Goal: Task Accomplishment & Management: Manage account settings

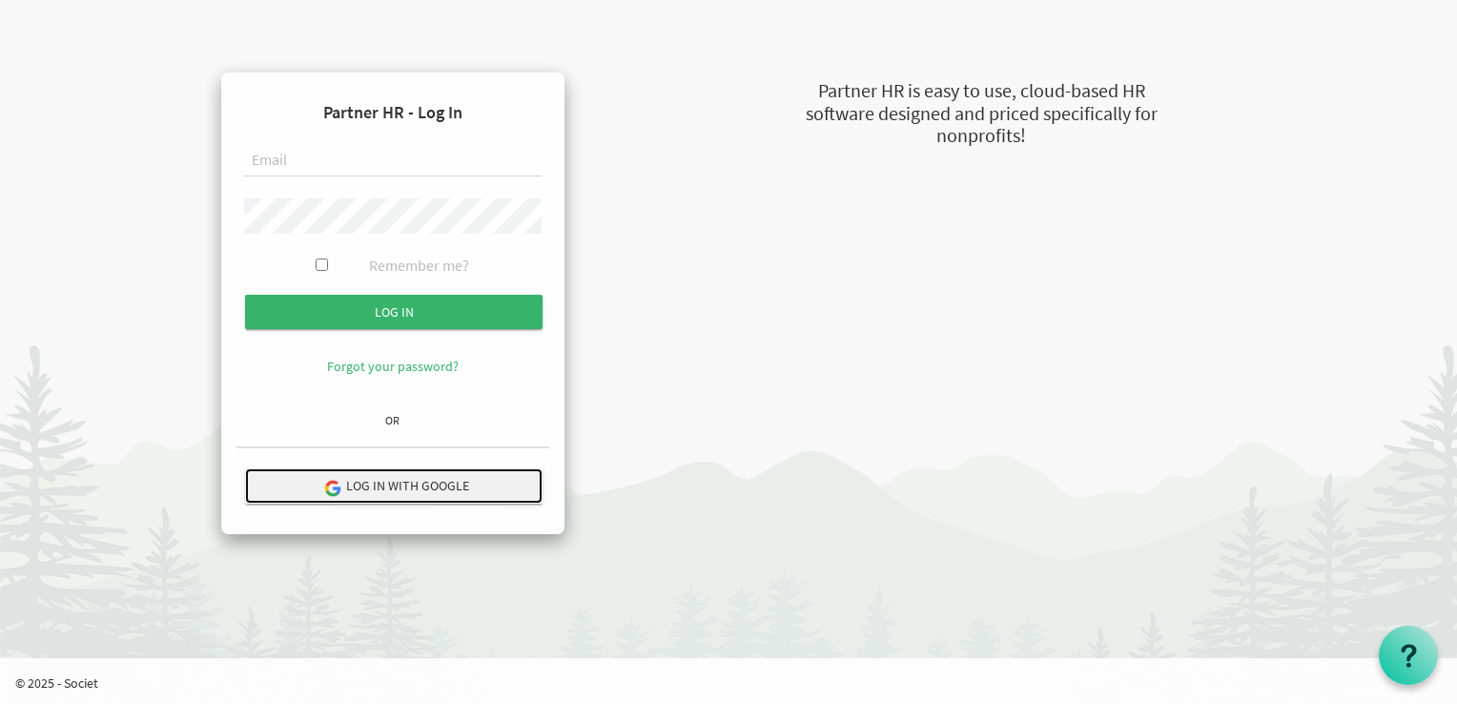
click at [432, 468] on button "Log in with Google" at bounding box center [393, 485] width 297 height 35
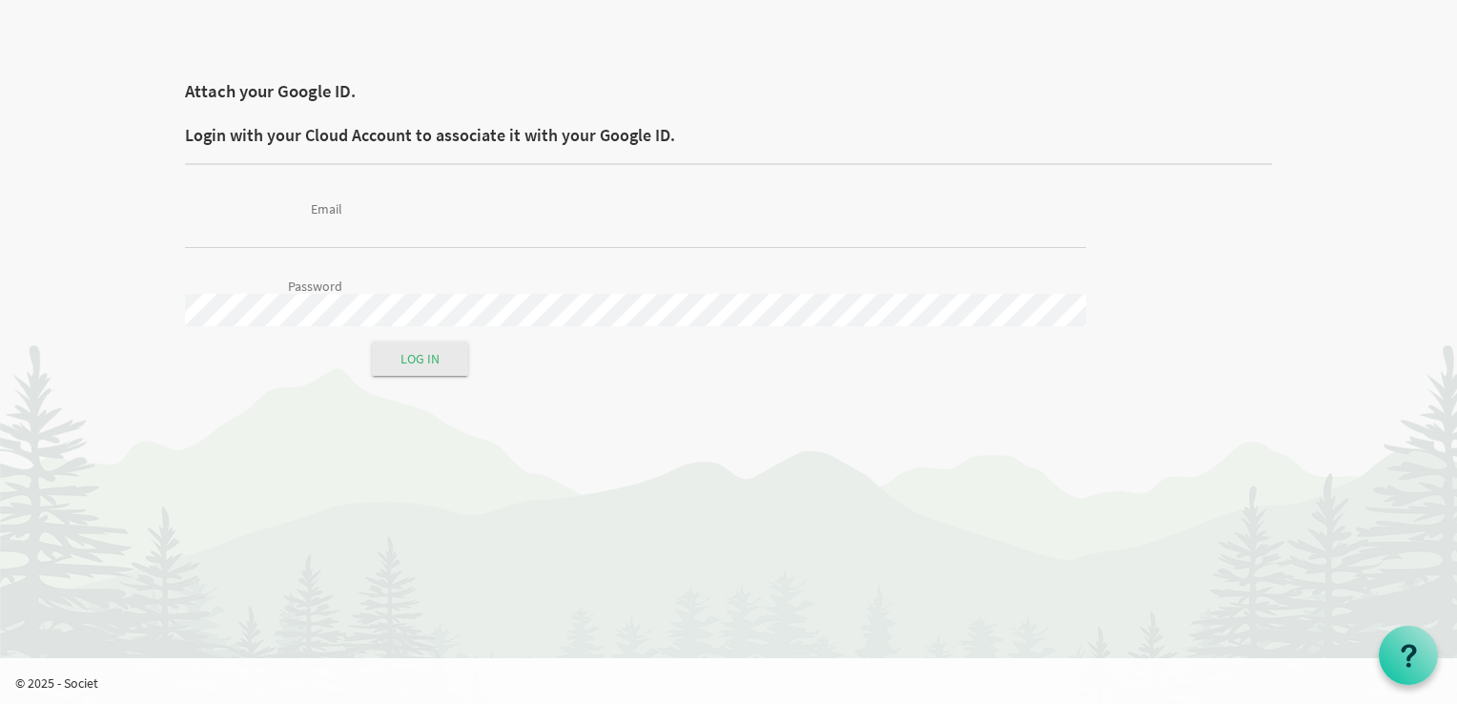
click at [344, 206] on label "Email" at bounding box center [264, 205] width 186 height 22
click at [344, 216] on input "Email" at bounding box center [635, 232] width 901 height 32
type input "[EMAIL_ADDRESS][DOMAIN_NAME]"
click at [355, 289] on label "Password" at bounding box center [264, 283] width 186 height 22
click at [422, 364] on input "submit" at bounding box center [420, 358] width 96 height 34
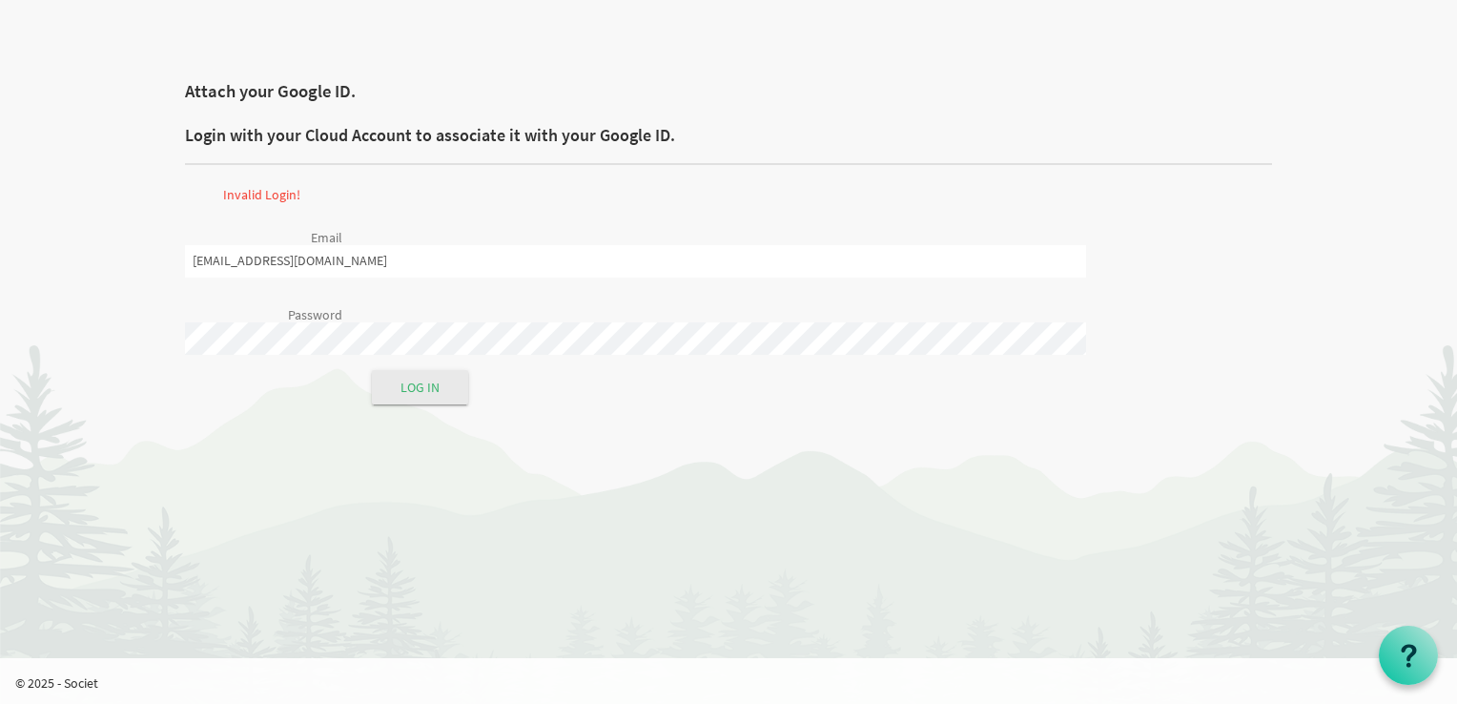
click at [319, 261] on input "[EMAIL_ADDRESS][DOMAIN_NAME]" at bounding box center [635, 261] width 901 height 32
type input "t"
type input "pamaidaniel04@gmail.com"
click at [274, 316] on label "Password" at bounding box center [264, 311] width 186 height 22
click at [408, 382] on input "Log in" at bounding box center [420, 387] width 96 height 34
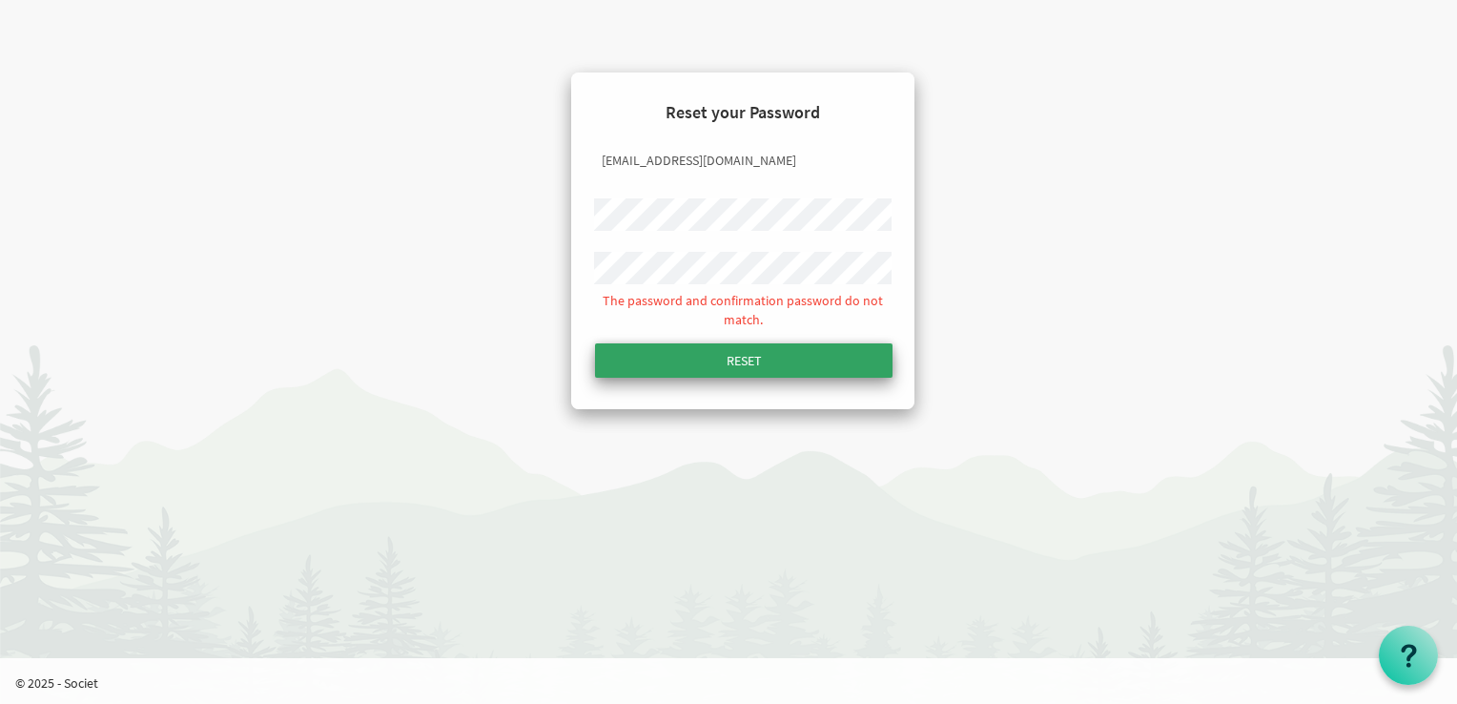
click at [740, 317] on form "Reset your Password training@stepind.org The password and confirmation password…" at bounding box center [742, 237] width 313 height 298
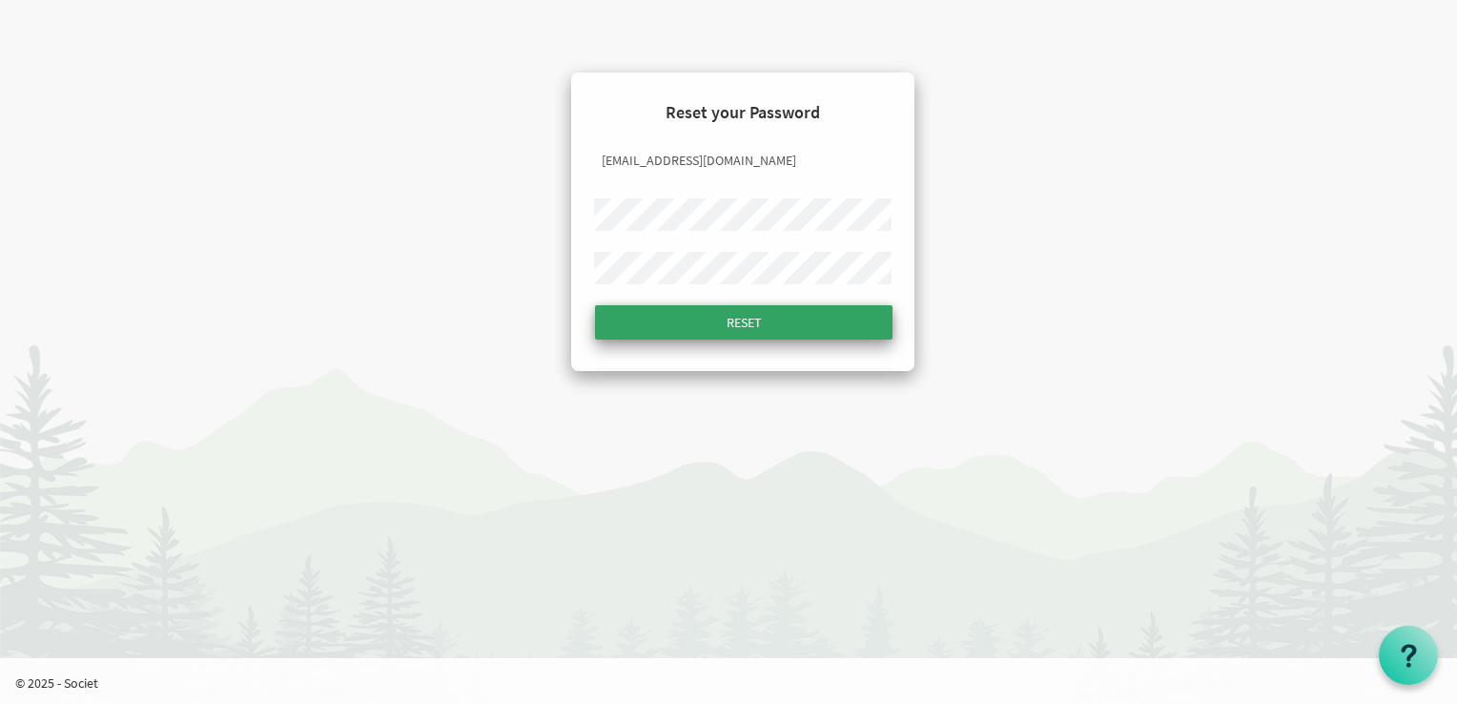
click at [732, 315] on input "submit" at bounding box center [743, 322] width 297 height 34
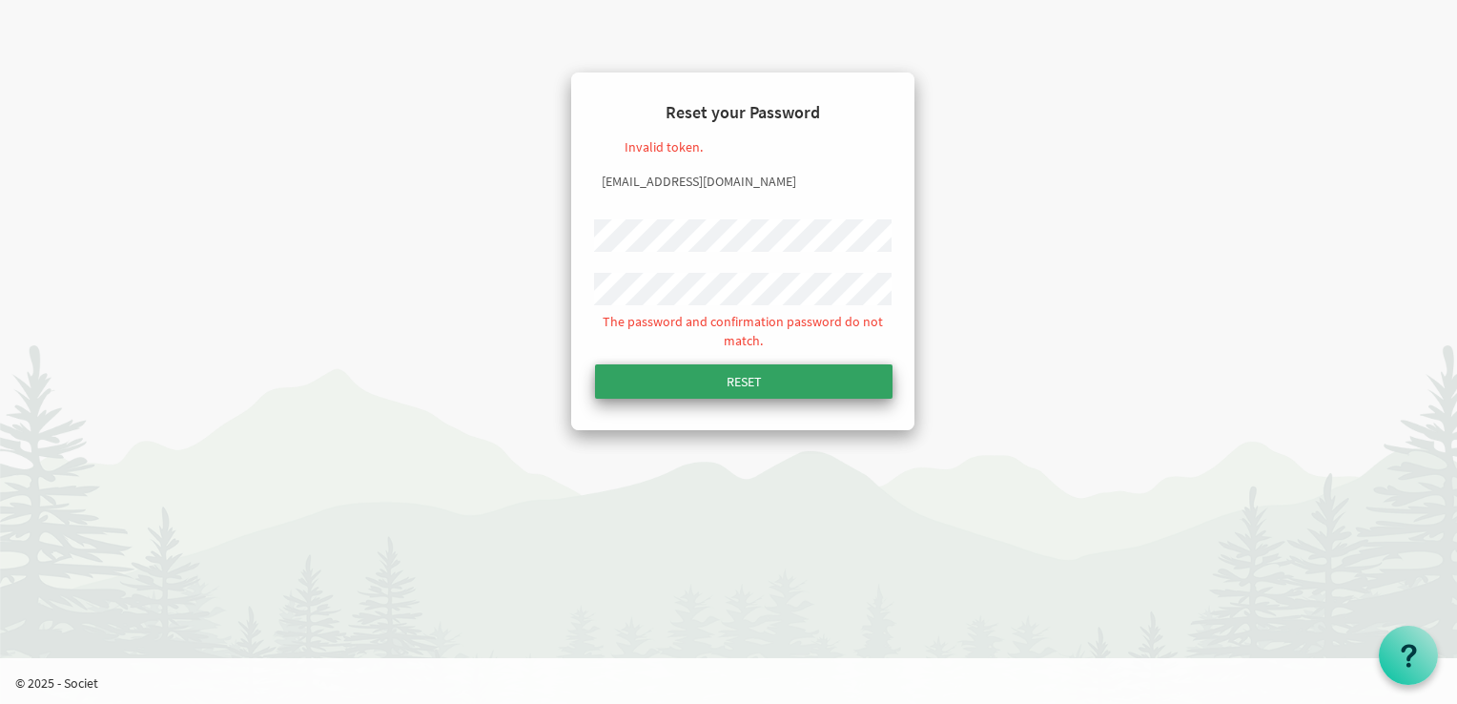
click at [787, 344] on form "Reset your Password Invalid token. training@stepind.org The password and confir…" at bounding box center [742, 247] width 313 height 319
click at [746, 372] on input "submit" at bounding box center [743, 381] width 297 height 34
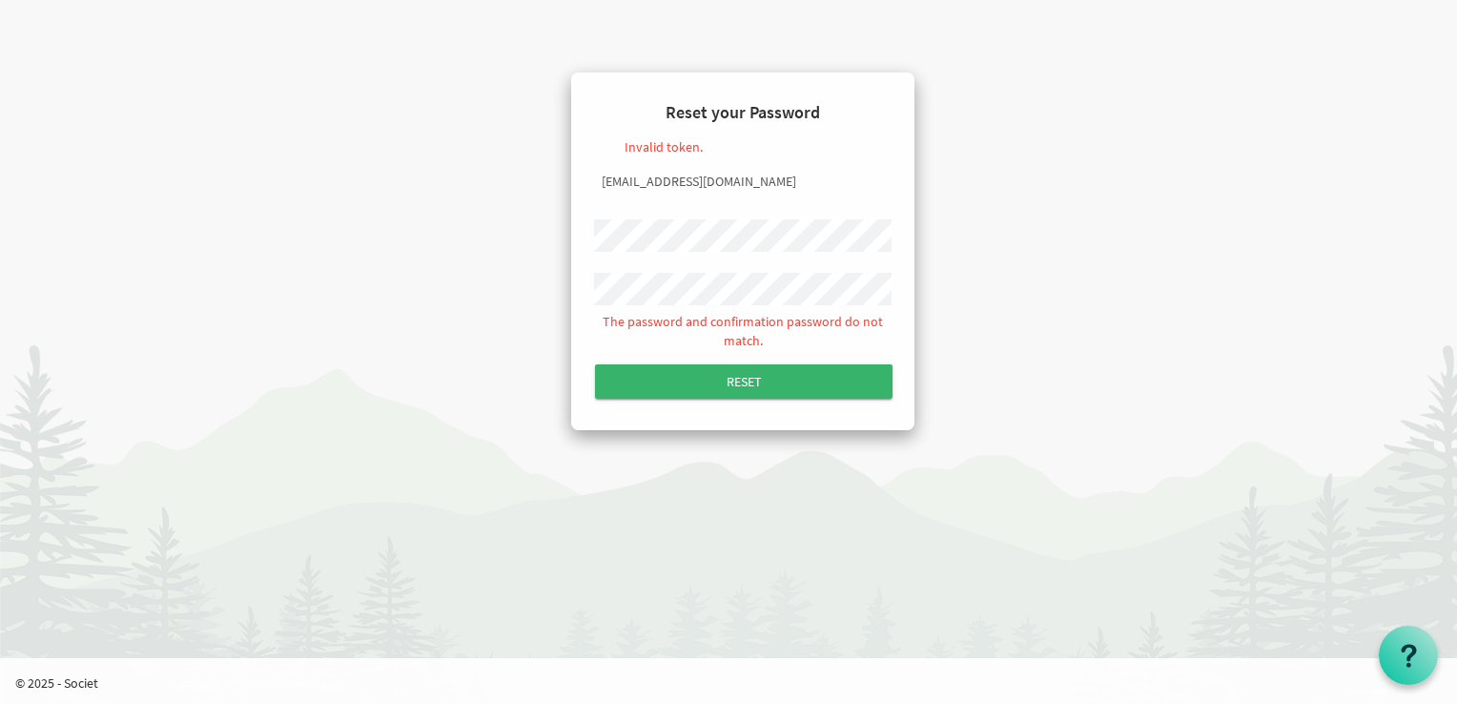
click at [440, 163] on div "Reset your Password Invalid token. training@stepind.org The password and confir…" at bounding box center [742, 250] width 1115 height 357
